Goal: Task Accomplishment & Management: Use online tool/utility

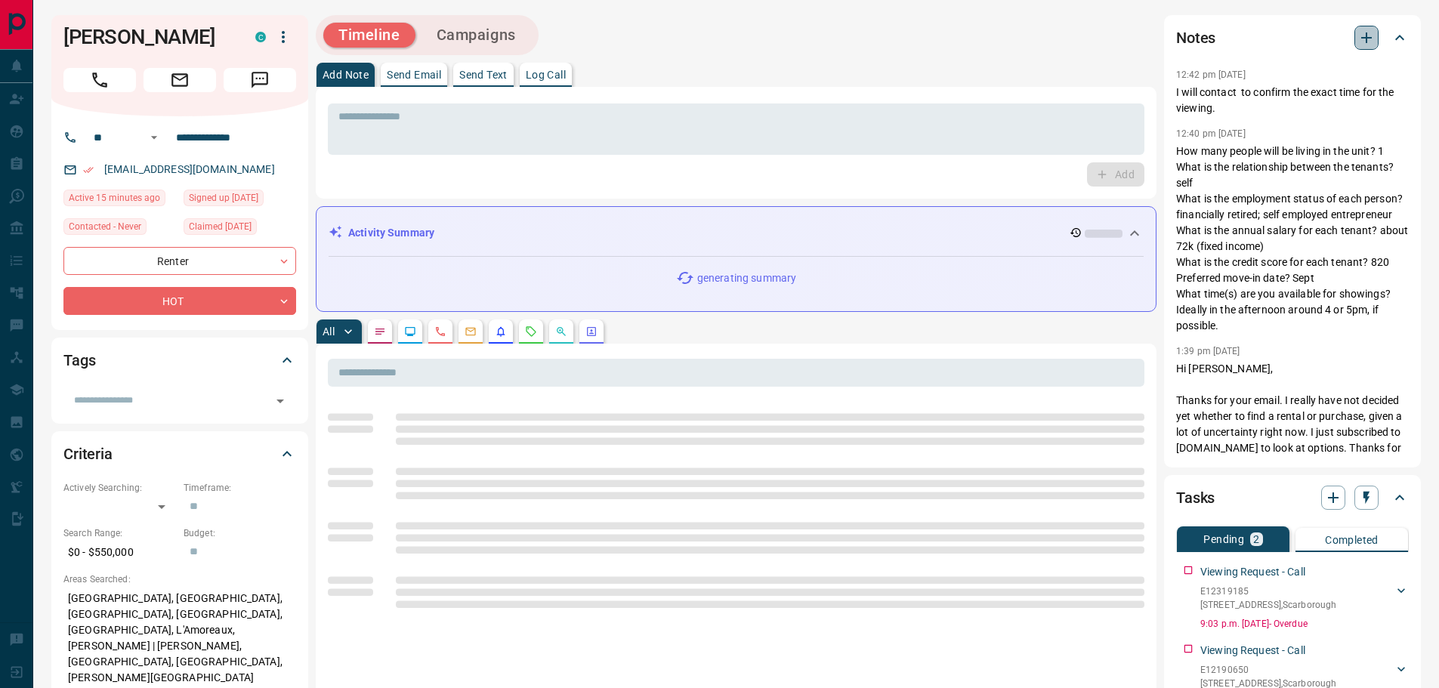
click at [1366, 40] on icon "button" at bounding box center [1366, 37] width 11 height 11
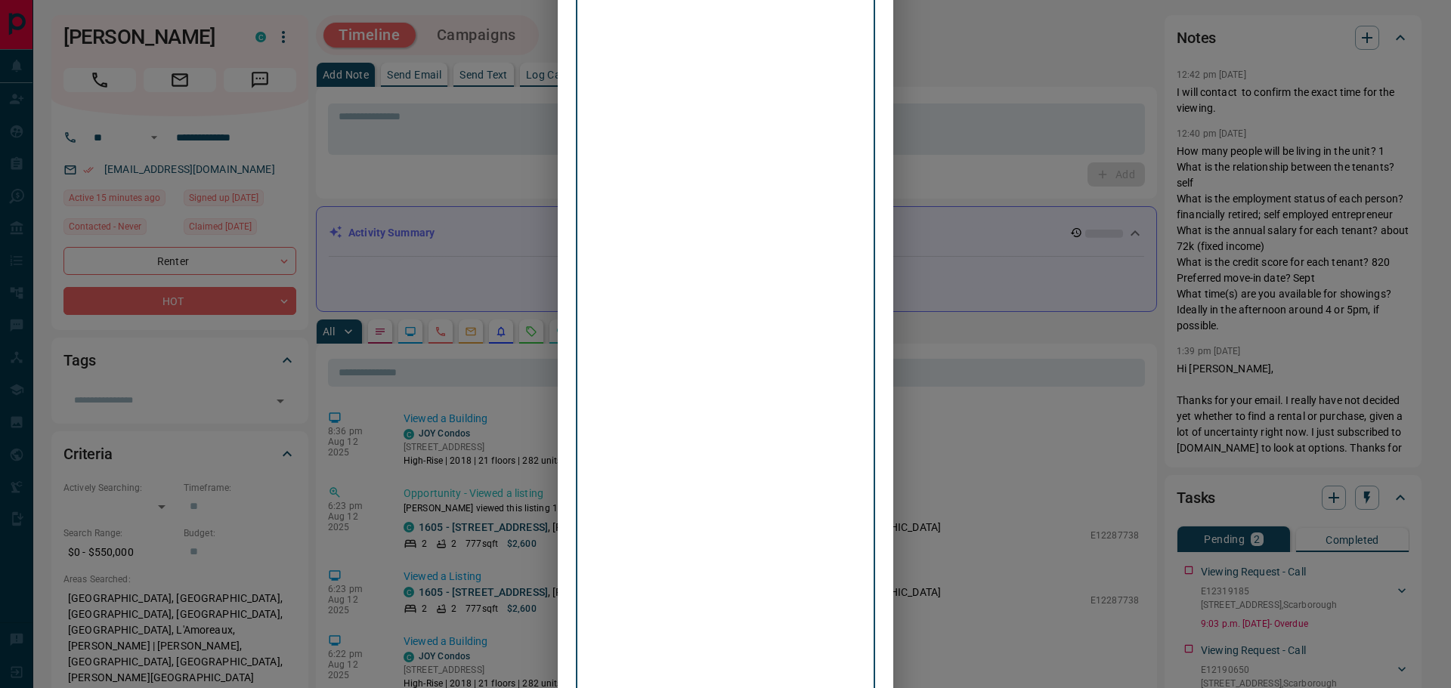
scroll to position [6766, 0]
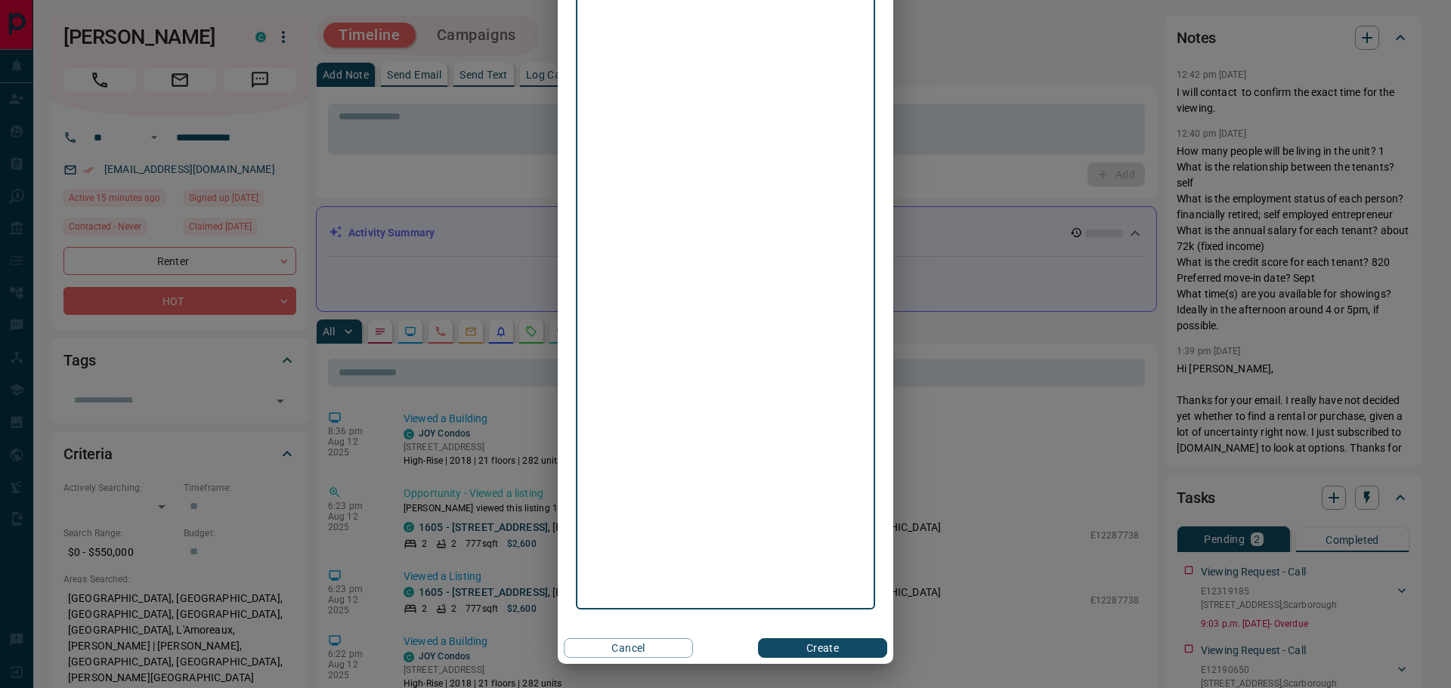
drag, startPoint x: 678, startPoint y: 397, endPoint x: 569, endPoint y: 79, distance: 336.9
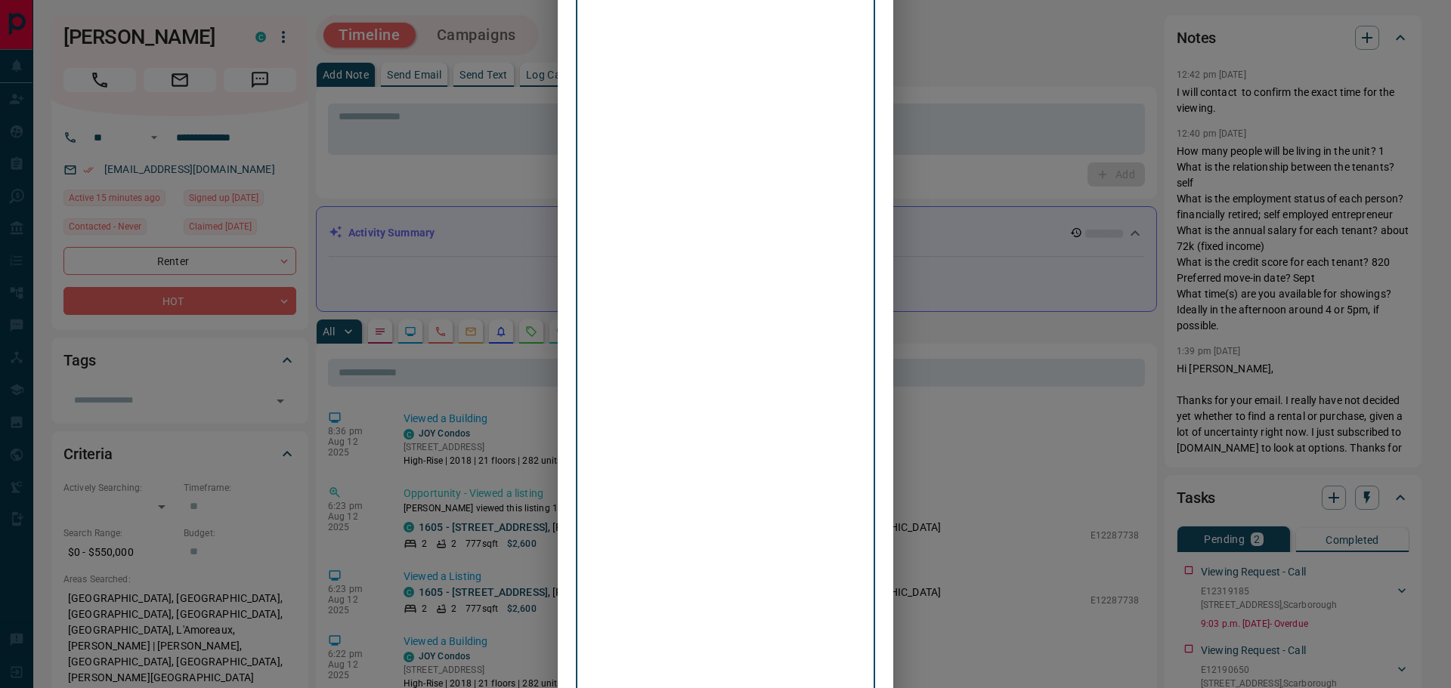
scroll to position [5987, 0]
drag, startPoint x: 796, startPoint y: 378, endPoint x: 573, endPoint y: 359, distance: 223.7
drag, startPoint x: 651, startPoint y: 436, endPoint x: 697, endPoint y: 453, distance: 48.5
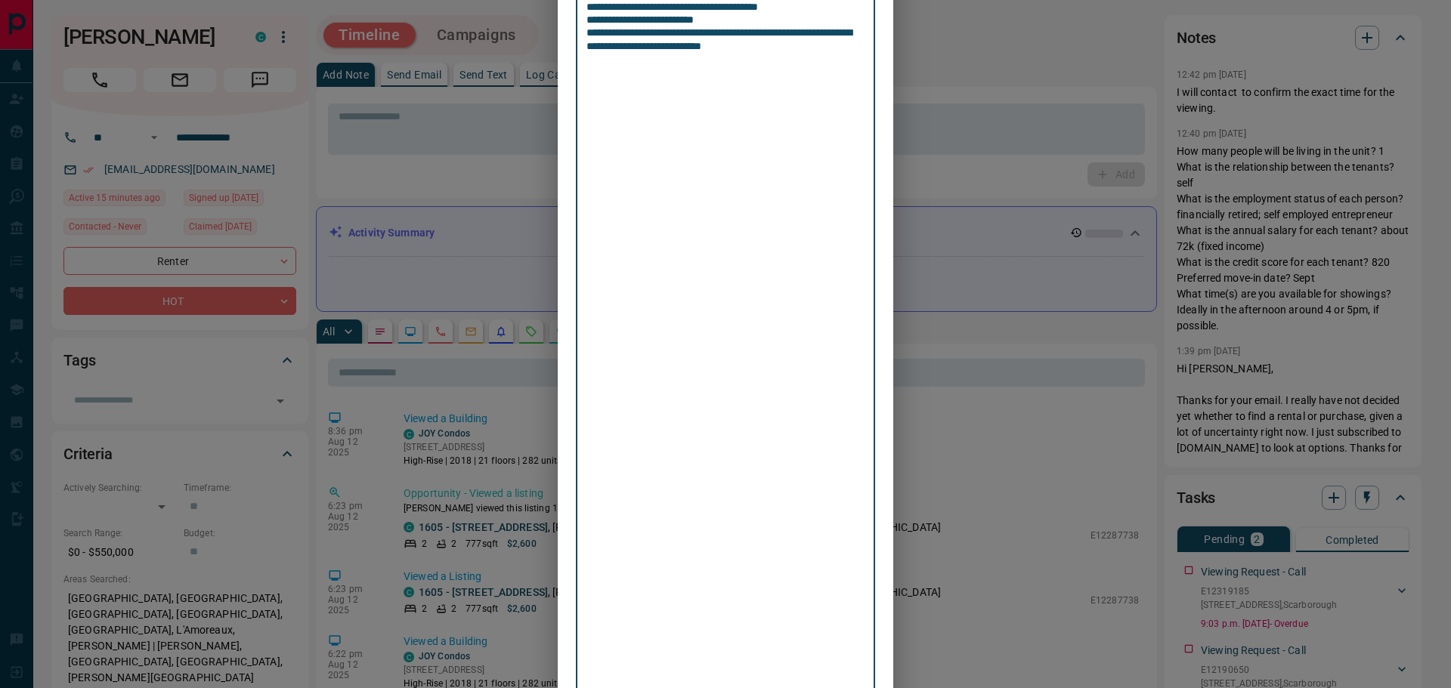
drag, startPoint x: 771, startPoint y: 521, endPoint x: 573, endPoint y: 417, distance: 222.7
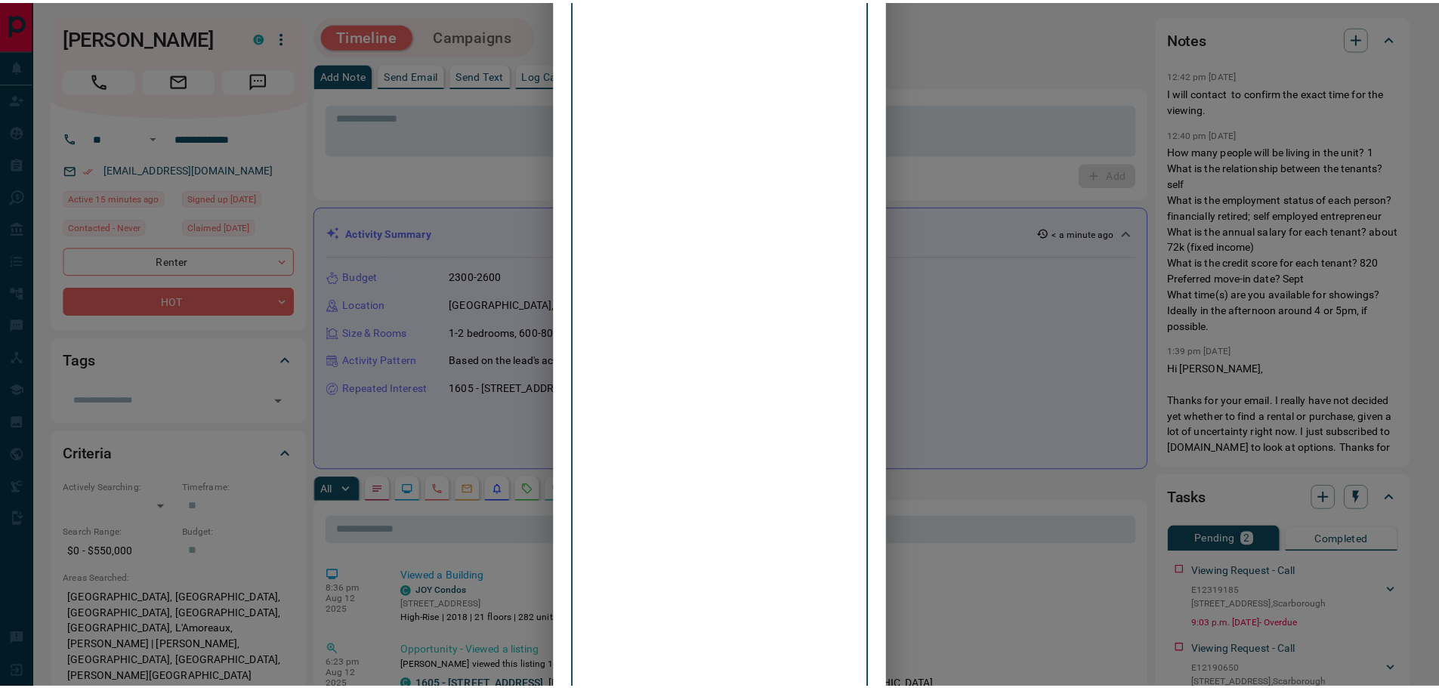
scroll to position [6336, 0]
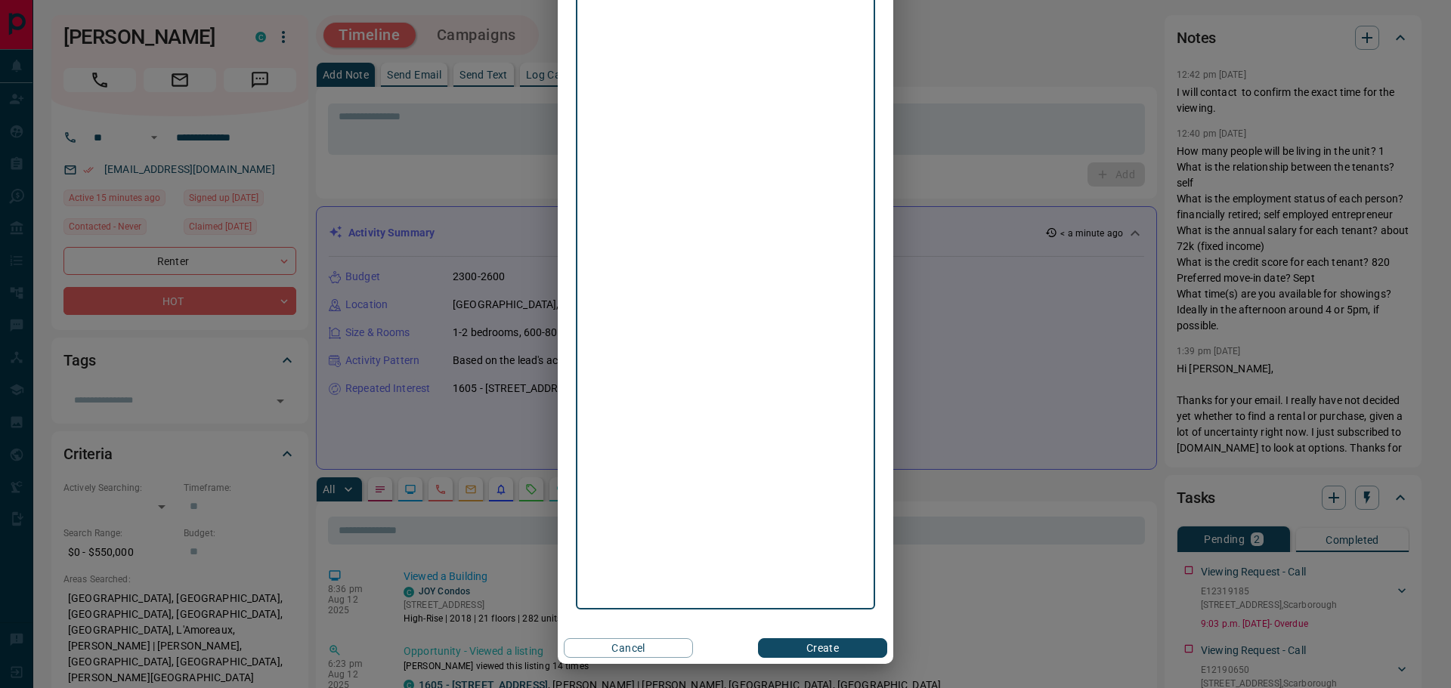
type textarea "**********"
click at [805, 648] on button "Create" at bounding box center [822, 648] width 129 height 20
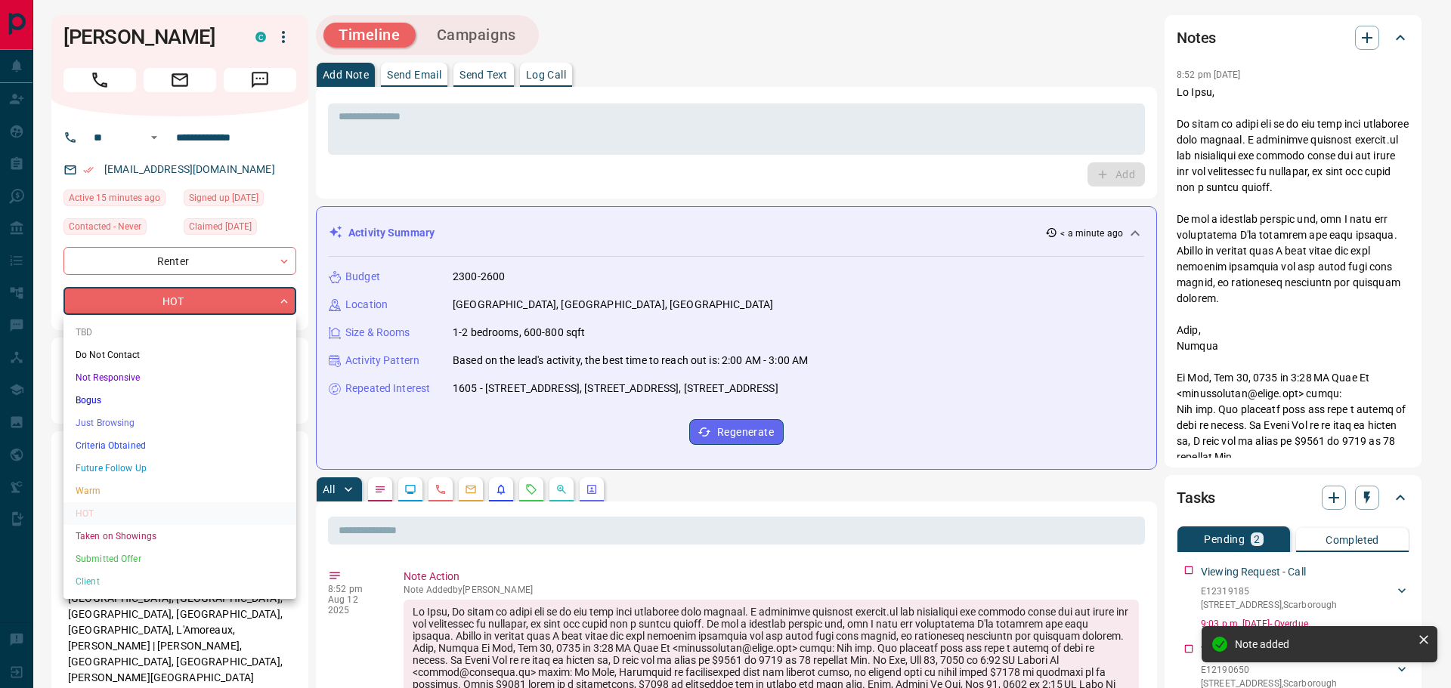
click at [115, 444] on li "Criteria Obtained" at bounding box center [179, 445] width 233 height 23
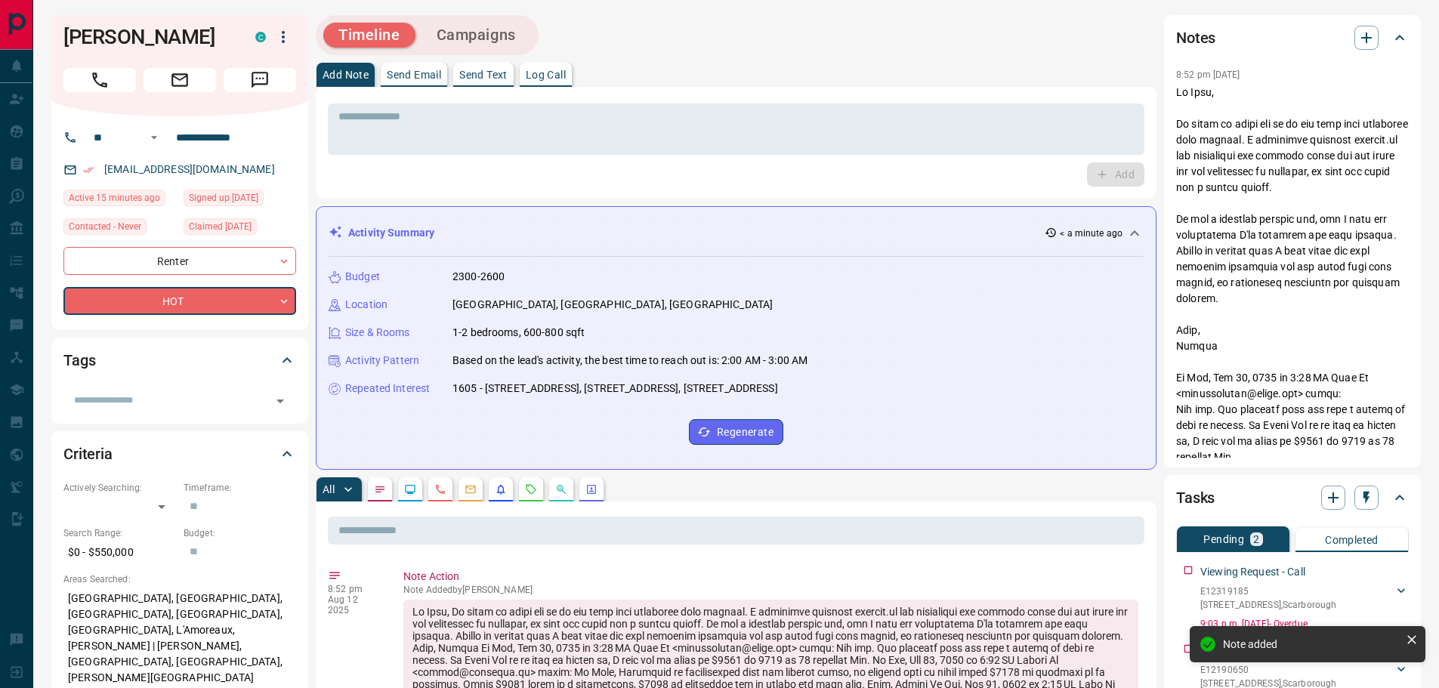
type input "*"
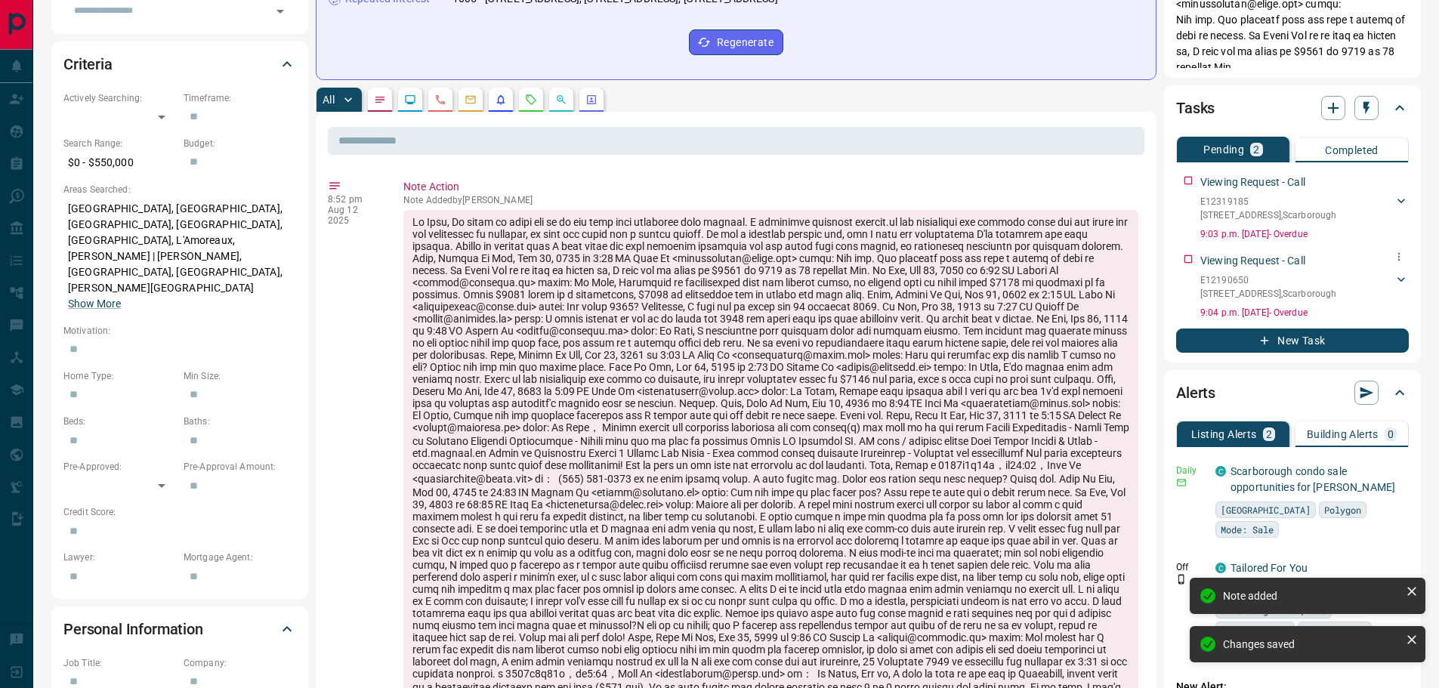
scroll to position [453, 0]
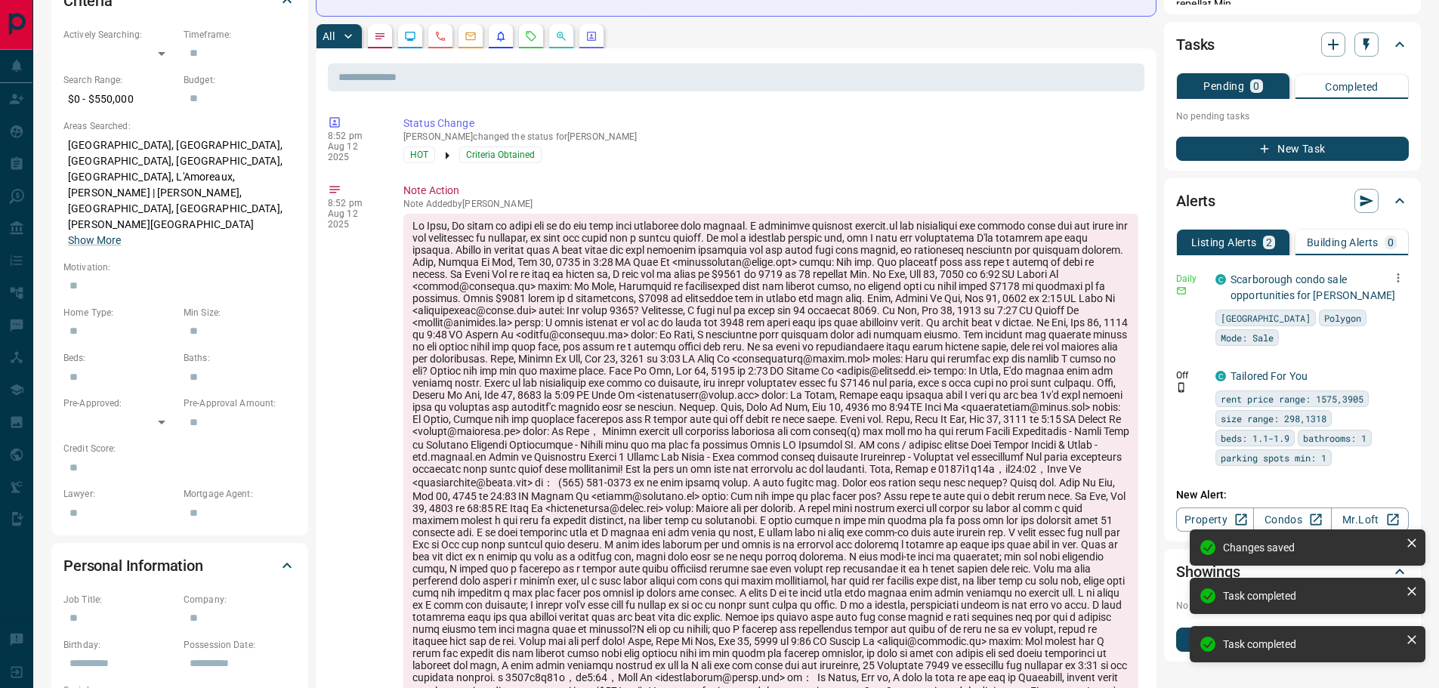
click at [1400, 267] on button "button" at bounding box center [1398, 277] width 21 height 21
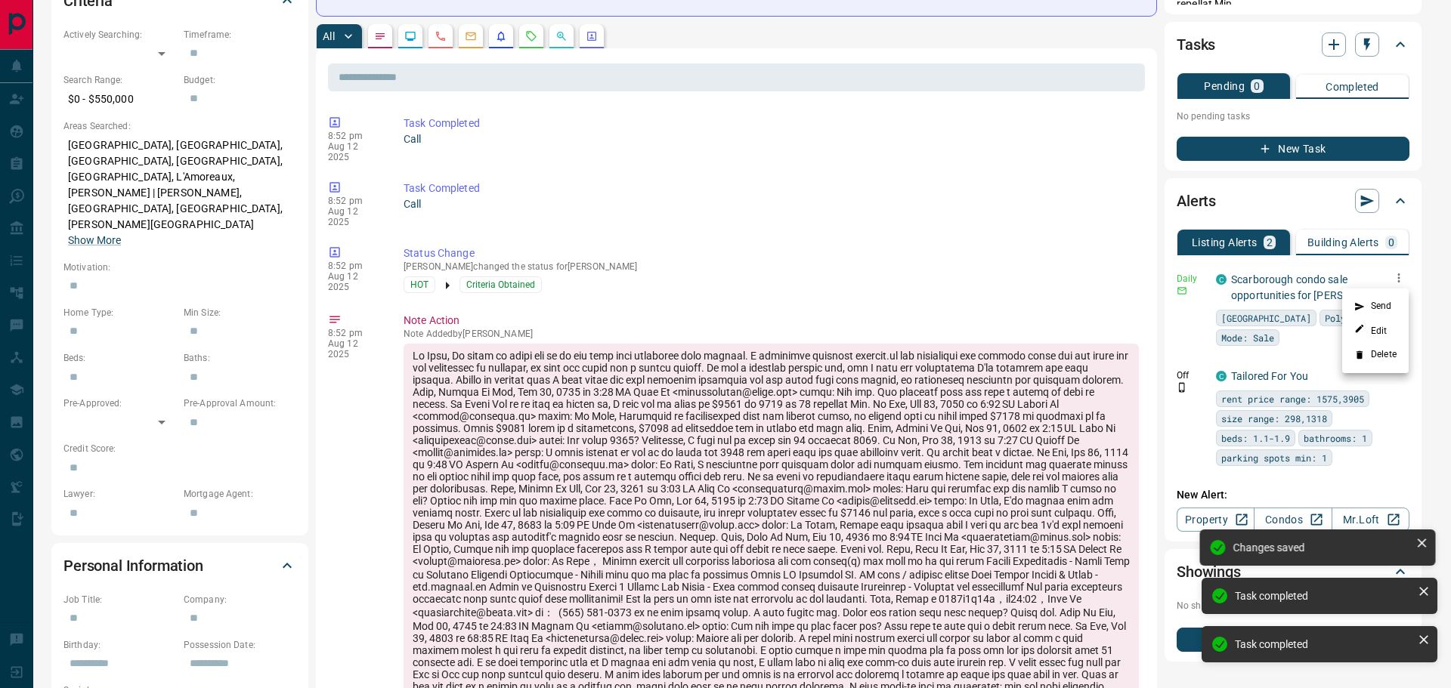
click at [1382, 352] on li "Delete" at bounding box center [1375, 355] width 66 height 24
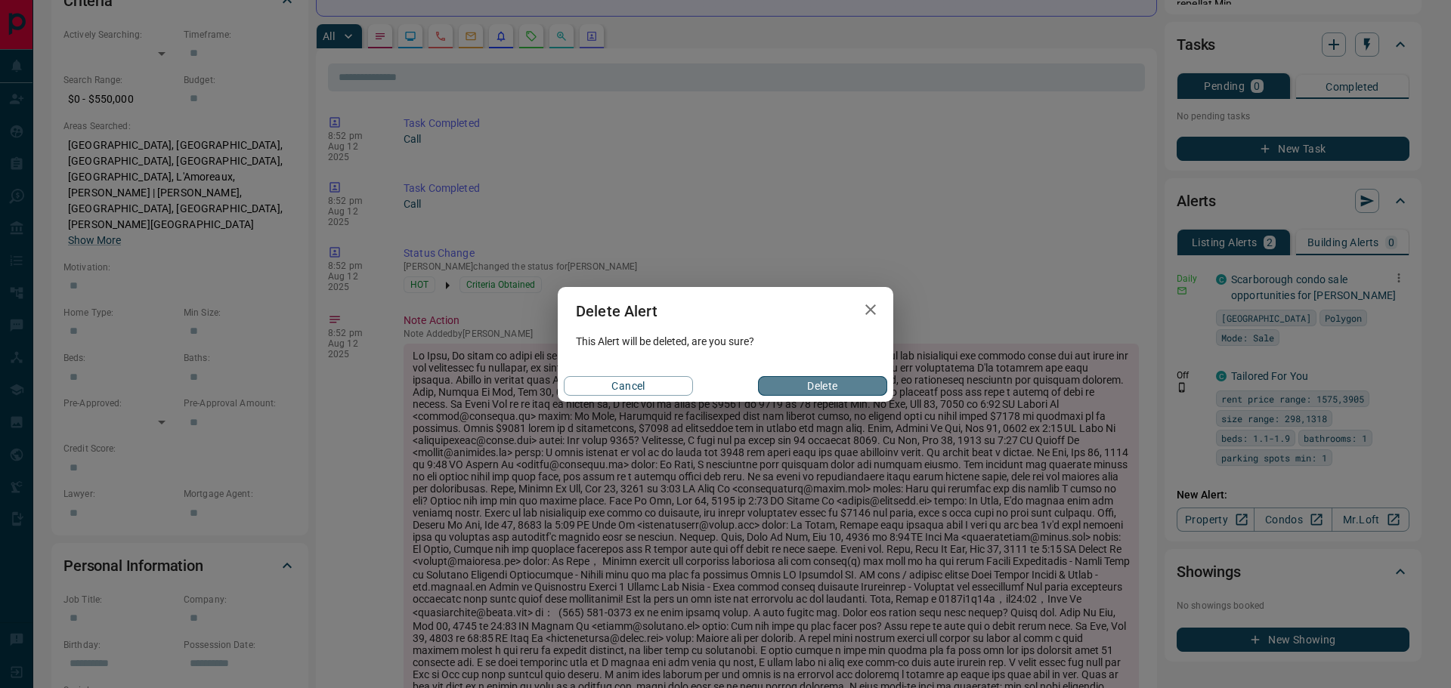
click at [799, 388] on button "Delete" at bounding box center [822, 386] width 129 height 20
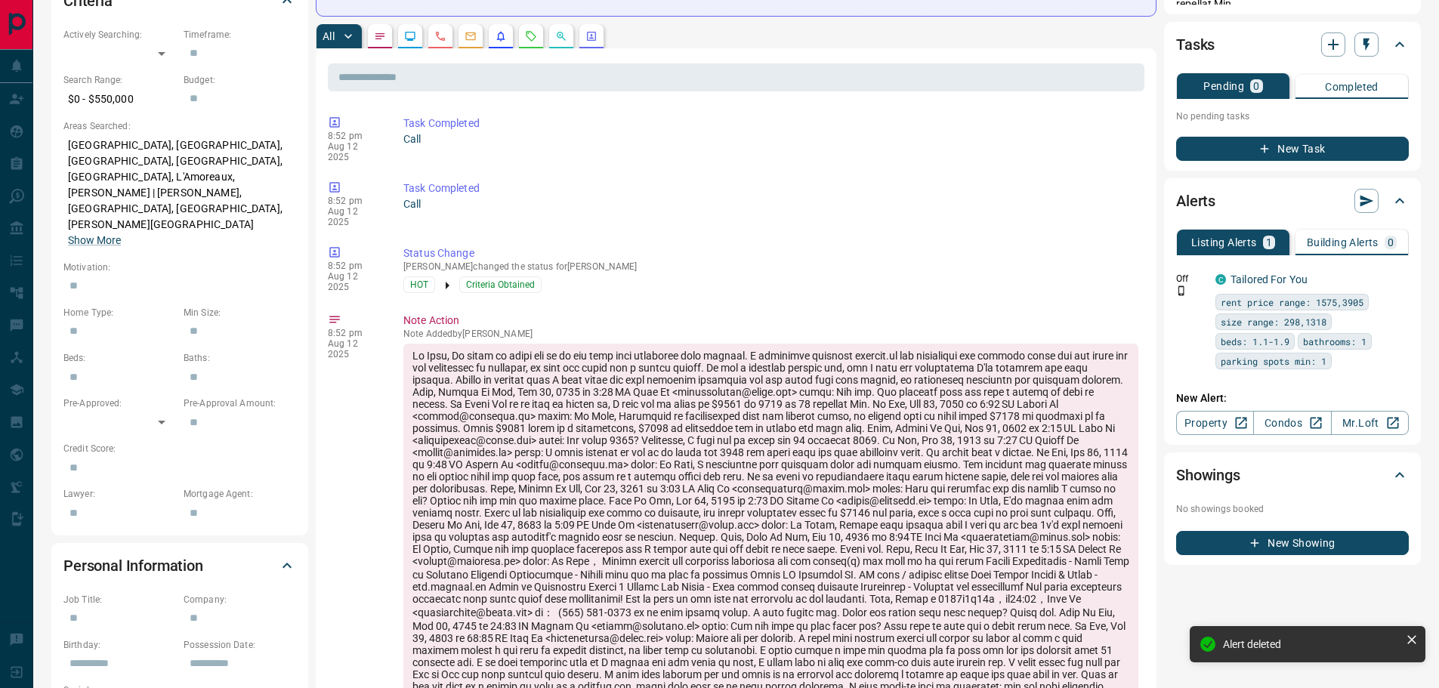
scroll to position [0, 0]
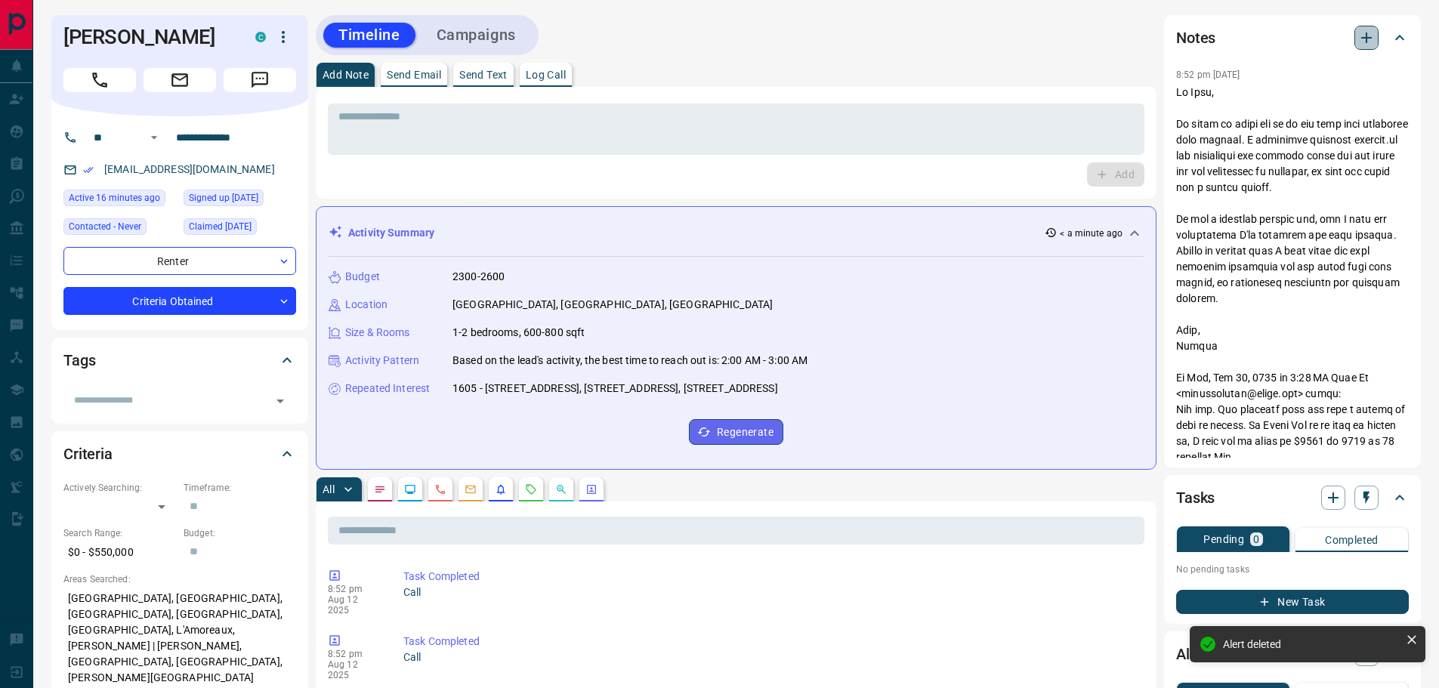
click at [1366, 33] on icon "button" at bounding box center [1366, 37] width 11 height 11
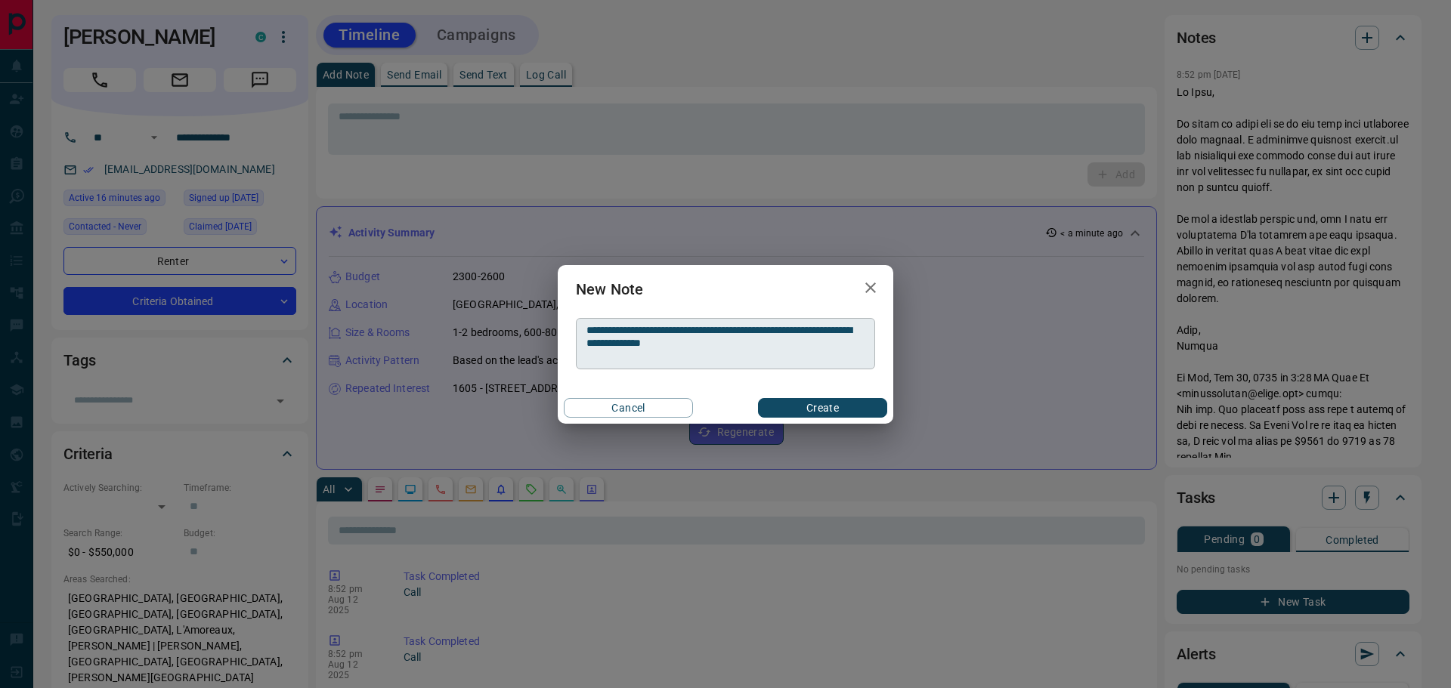
drag, startPoint x: 798, startPoint y: 409, endPoint x: 803, endPoint y: 352, distance: 56.9
click at [803, 352] on div "**********" at bounding box center [725, 344] width 335 height 159
click at [803, 352] on textarea "**********" at bounding box center [725, 343] width 278 height 39
type textarea "**********"
click at [827, 402] on button "Create" at bounding box center [822, 408] width 129 height 20
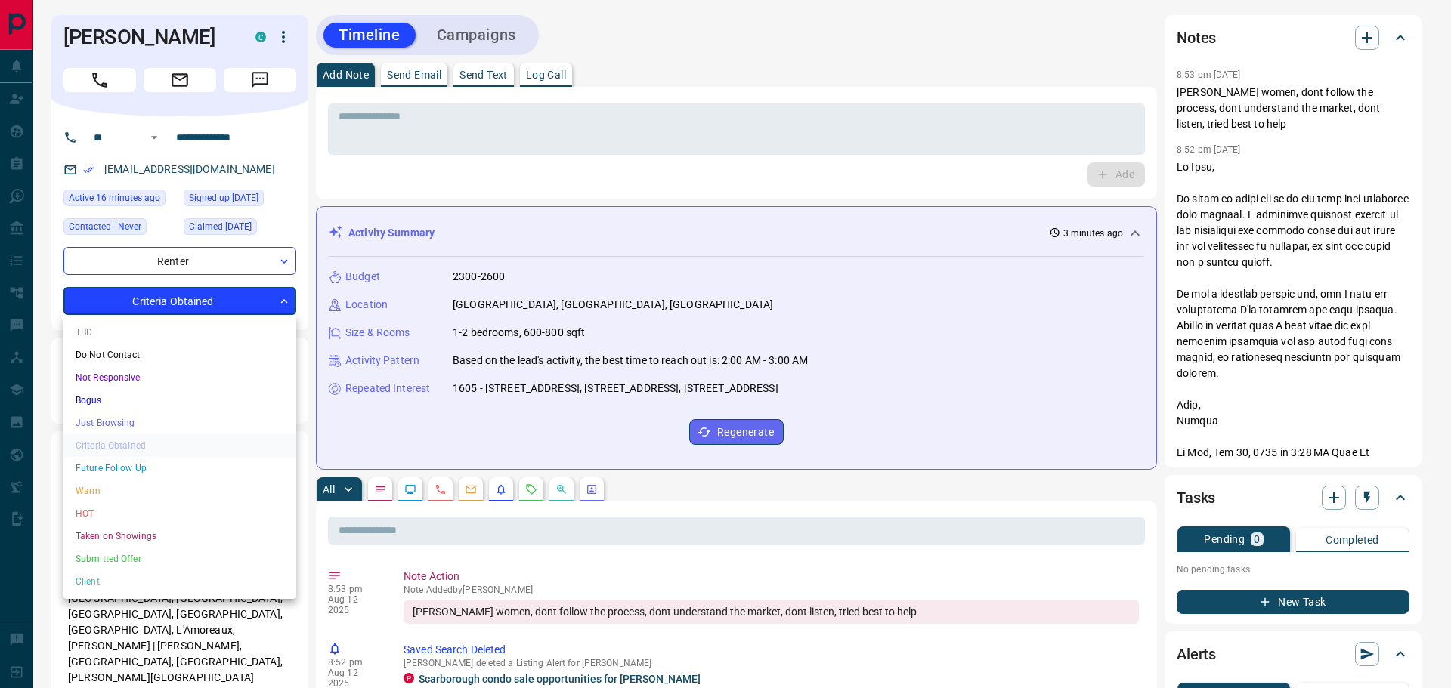
click at [203, 306] on div at bounding box center [725, 344] width 1451 height 688
